Goal: Obtain resource: Obtain resource

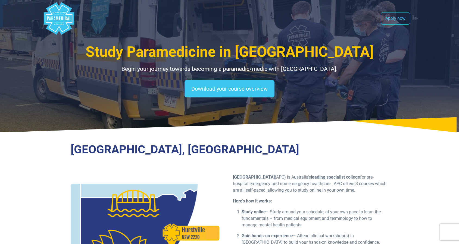
click at [196, 55] on span "Study Paramedicine in [GEOGRAPHIC_DATA]" at bounding box center [230, 51] width 288 height 17
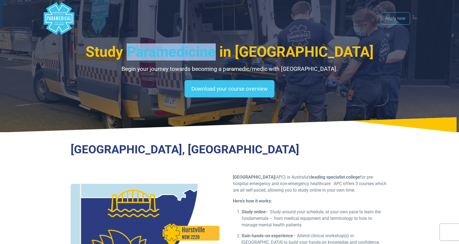
click at [196, 55] on span "Study Paramedicine in [GEOGRAPHIC_DATA]" at bounding box center [230, 51] width 288 height 17
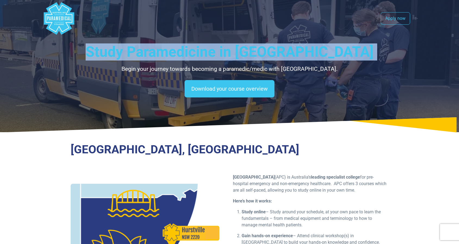
click at [196, 55] on span "Study Paramedicine in [GEOGRAPHIC_DATA]" at bounding box center [230, 51] width 288 height 17
copy div "Study Paramedicine in [GEOGRAPHIC_DATA]"
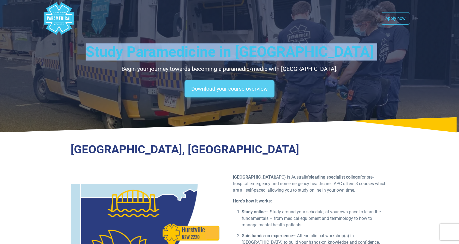
click at [197, 87] on link "Download your course overview" at bounding box center [229, 88] width 90 height 17
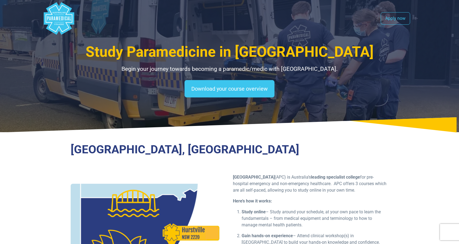
click at [61, 12] on polygon "Australian Paramedical College" at bounding box center [61, 12] width 1 height 1
